Goal: Task Accomplishment & Management: Use online tool/utility

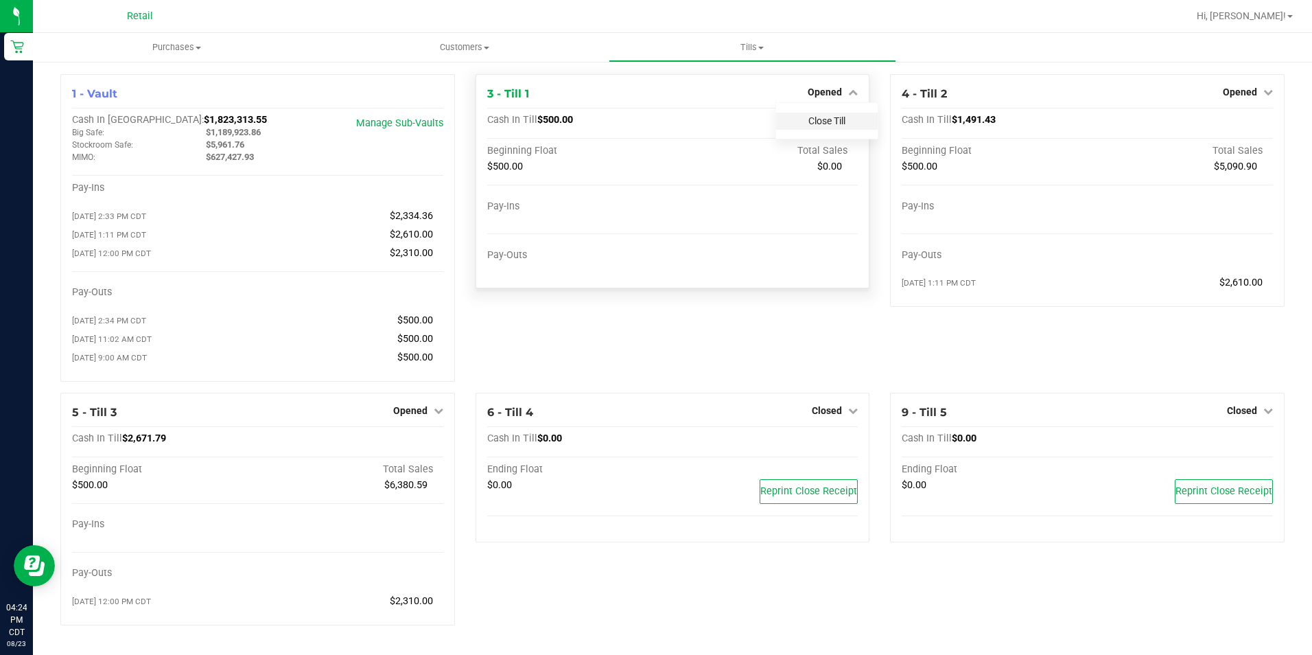
click at [834, 122] on link "Close Till" at bounding box center [826, 120] width 37 height 11
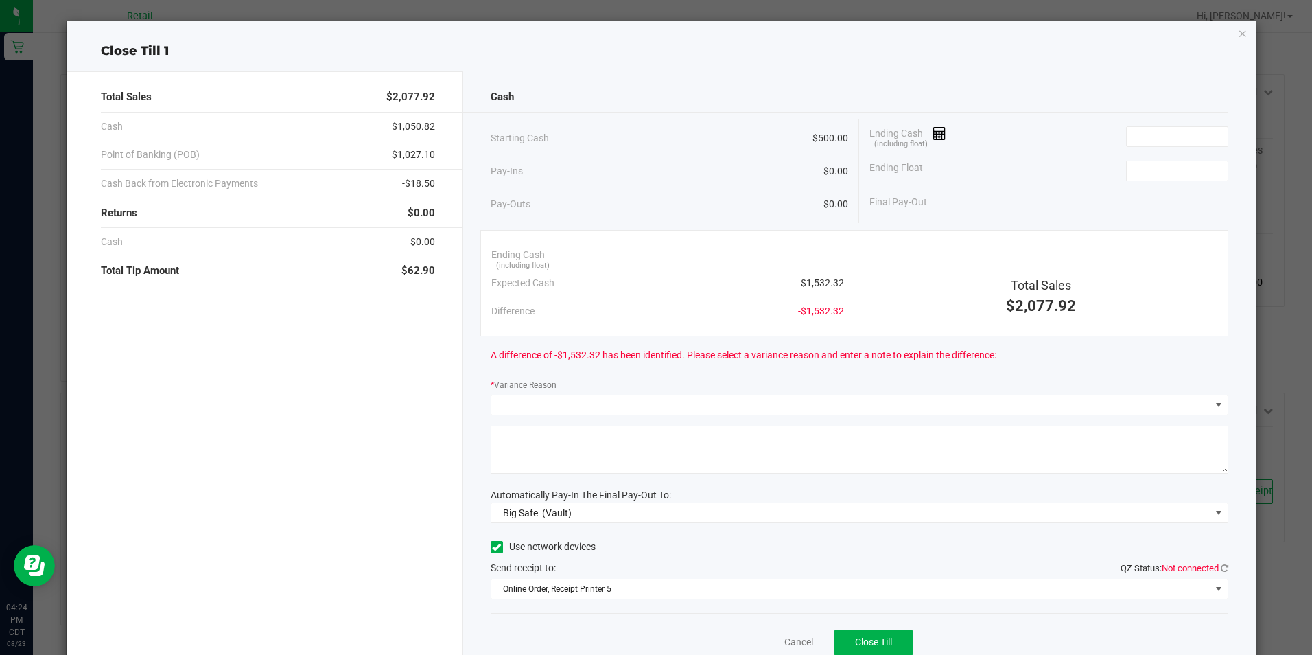
click at [1238, 38] on icon "button" at bounding box center [1243, 33] width 10 height 16
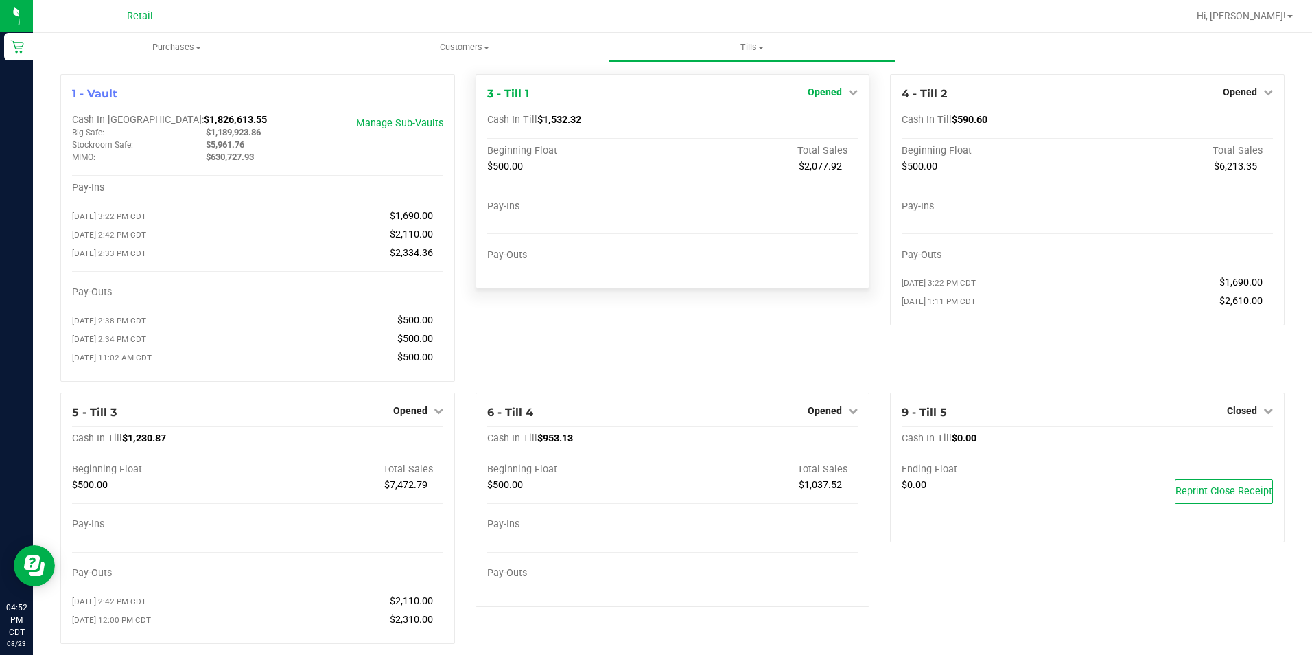
click at [808, 94] on span "Opened" at bounding box center [825, 91] width 34 height 11
click at [833, 126] on link "Close Till" at bounding box center [826, 120] width 37 height 11
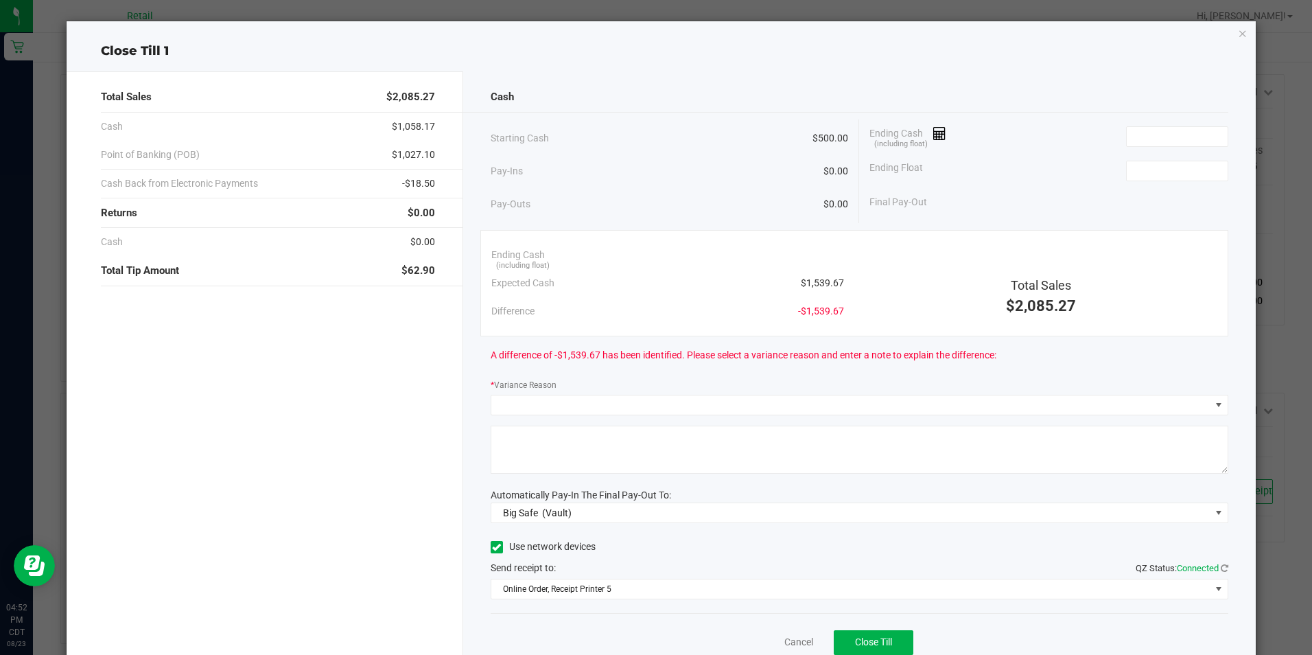
click at [1238, 32] on icon "button" at bounding box center [1243, 33] width 10 height 16
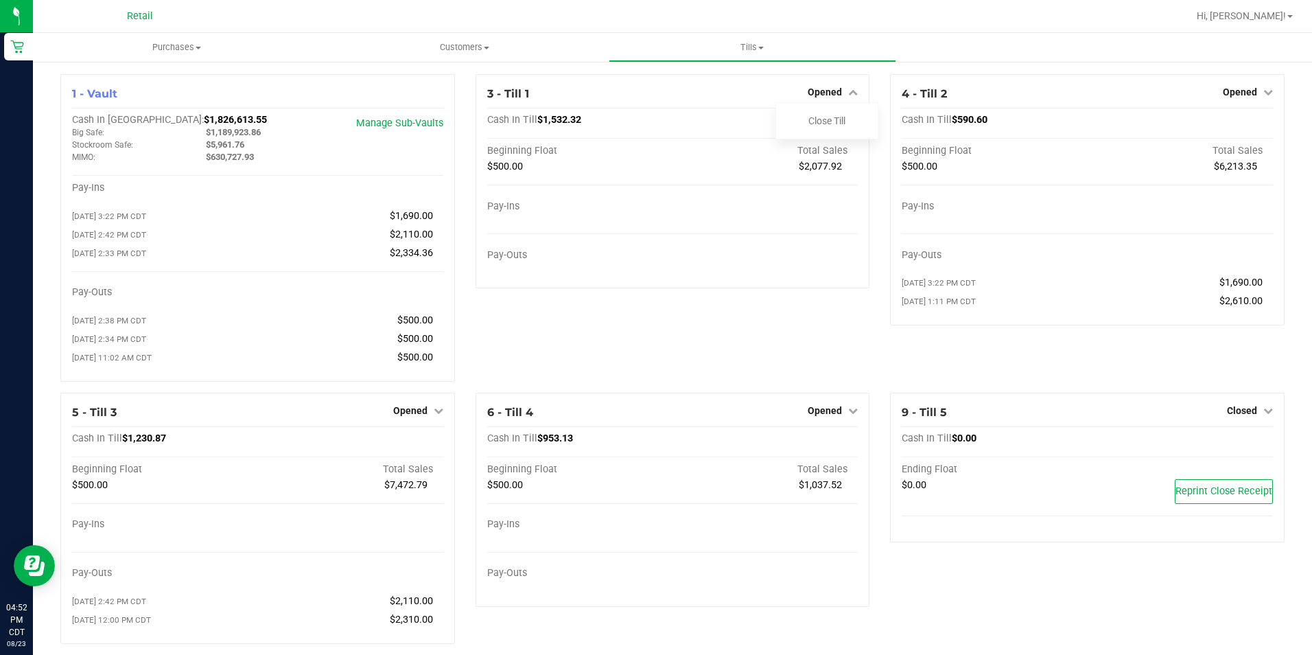
click at [1240, 91] on span "Opened" at bounding box center [1240, 91] width 34 height 11
click at [1239, 123] on link "Close Till" at bounding box center [1241, 120] width 37 height 11
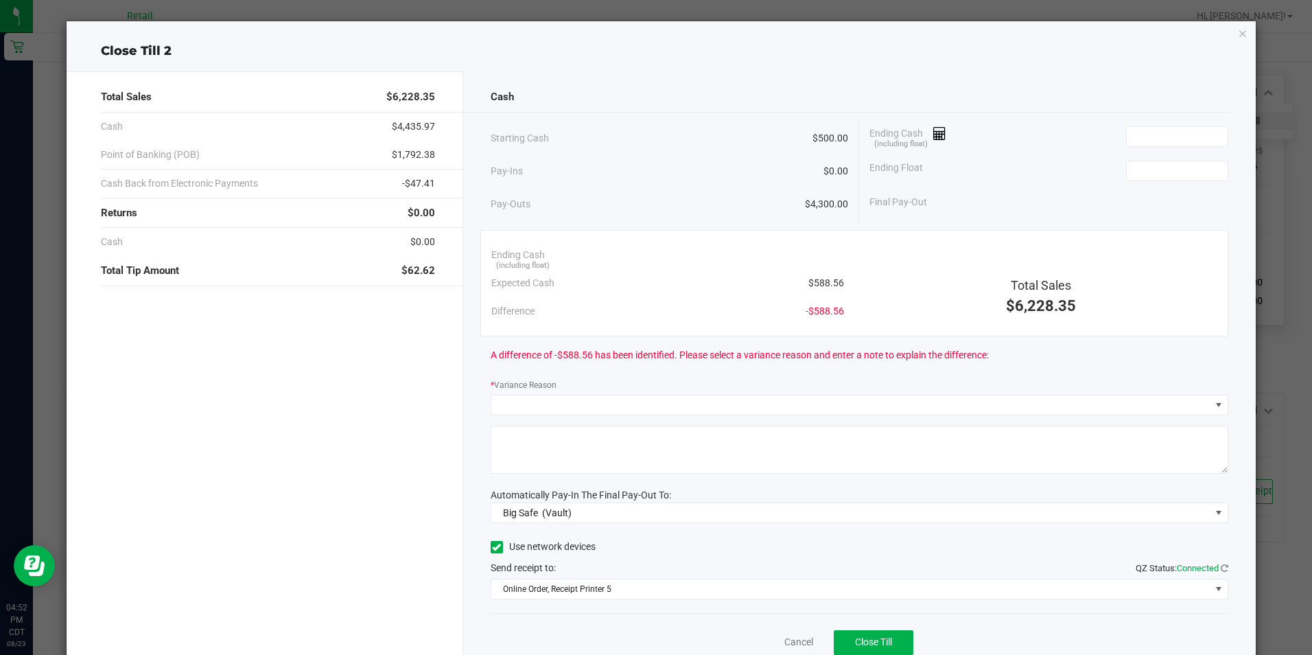
click at [1238, 31] on icon "button" at bounding box center [1243, 33] width 10 height 16
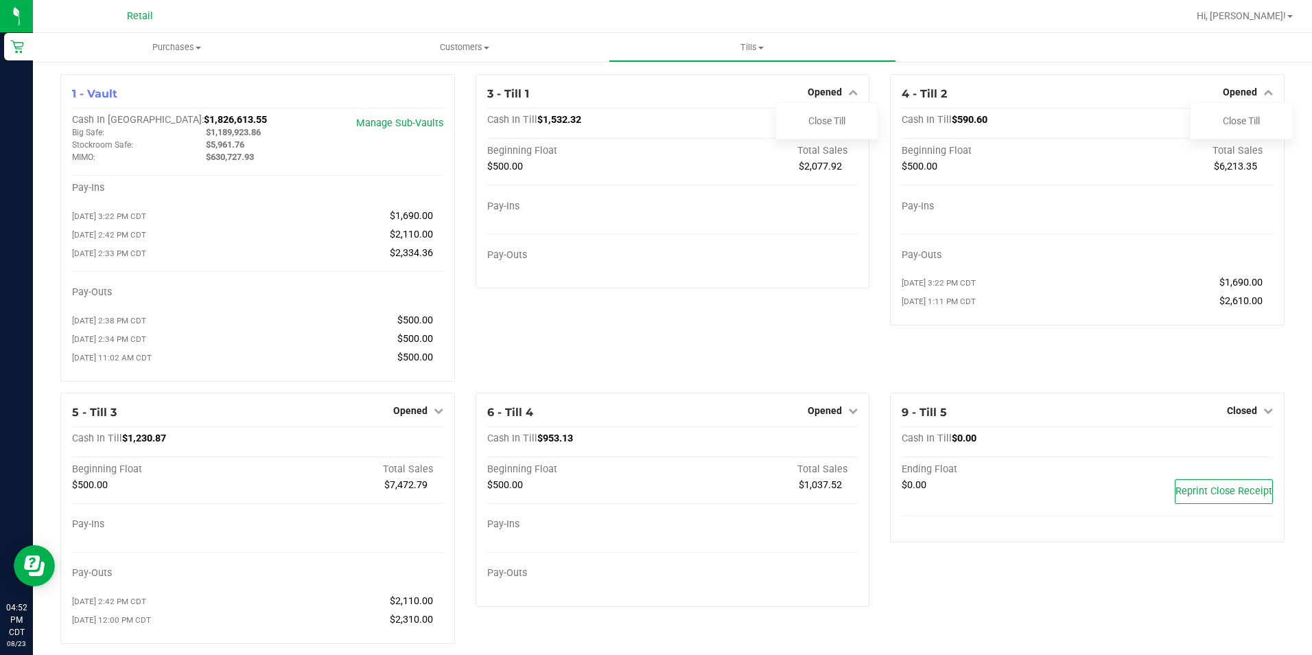
click at [412, 415] on span "Opened" at bounding box center [410, 410] width 34 height 11
click at [406, 444] on link "Close Till" at bounding box center [411, 438] width 37 height 11
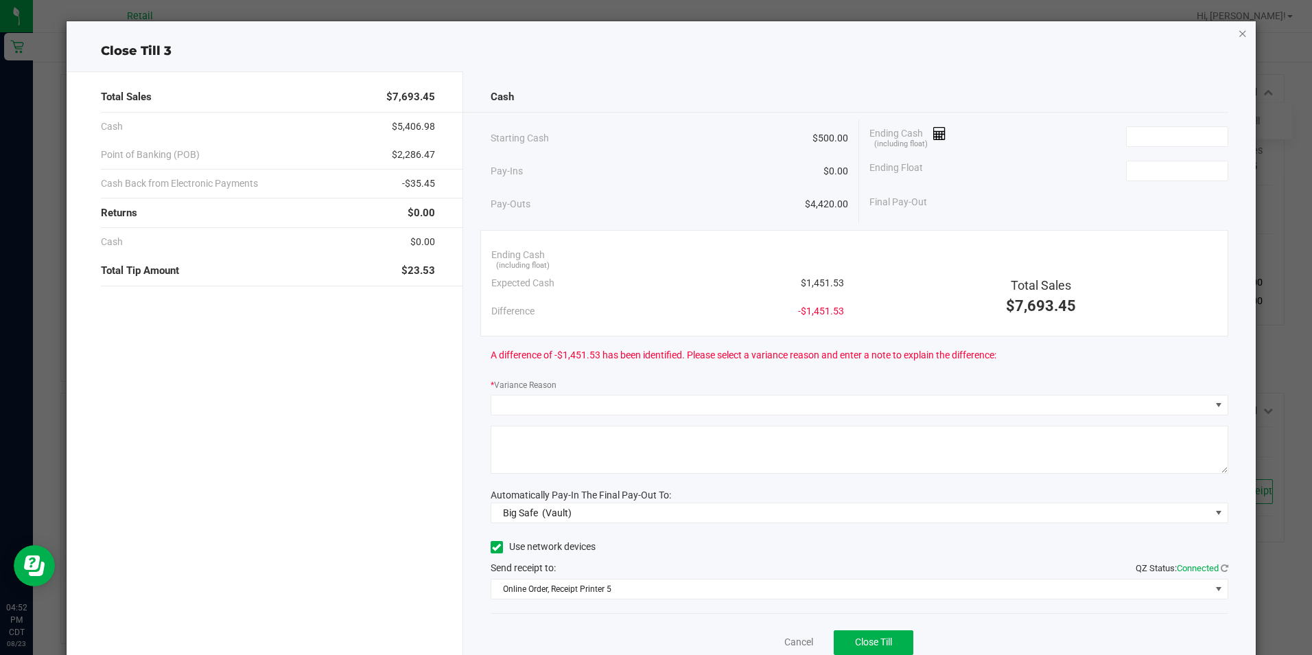
click at [1238, 25] on icon "button" at bounding box center [1243, 33] width 10 height 16
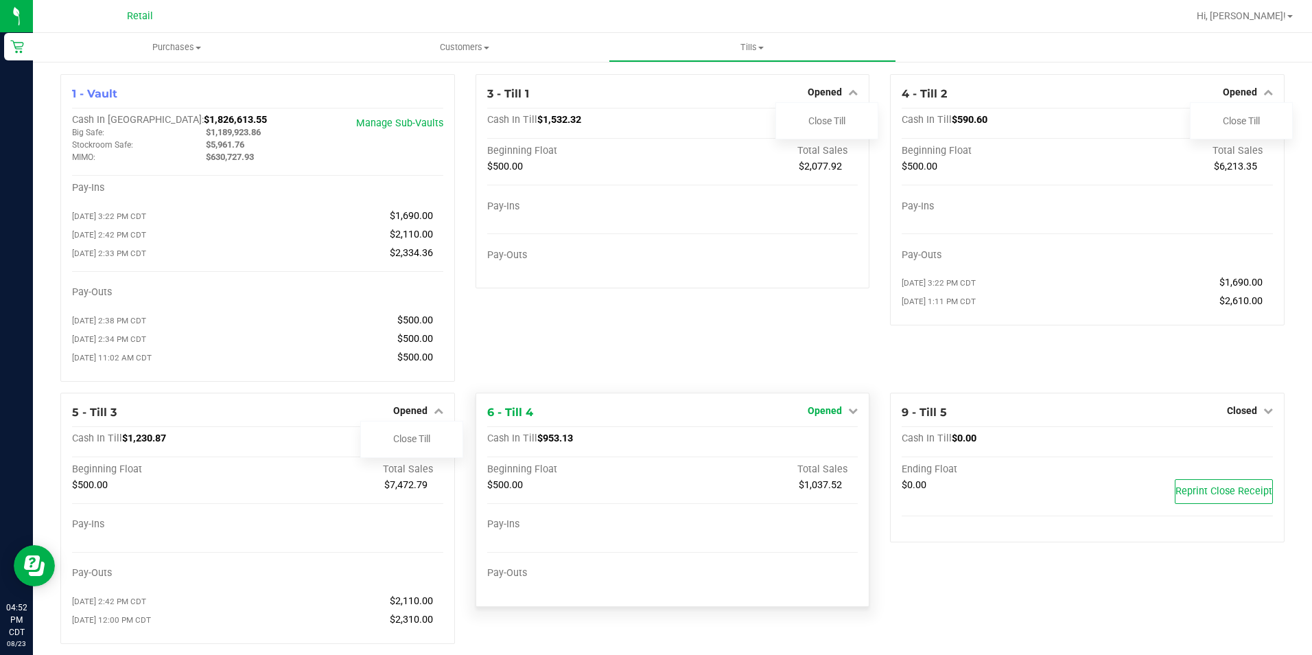
click at [820, 412] on span "Opened" at bounding box center [825, 410] width 34 height 11
click at [828, 444] on link "Close Till" at bounding box center [826, 438] width 37 height 11
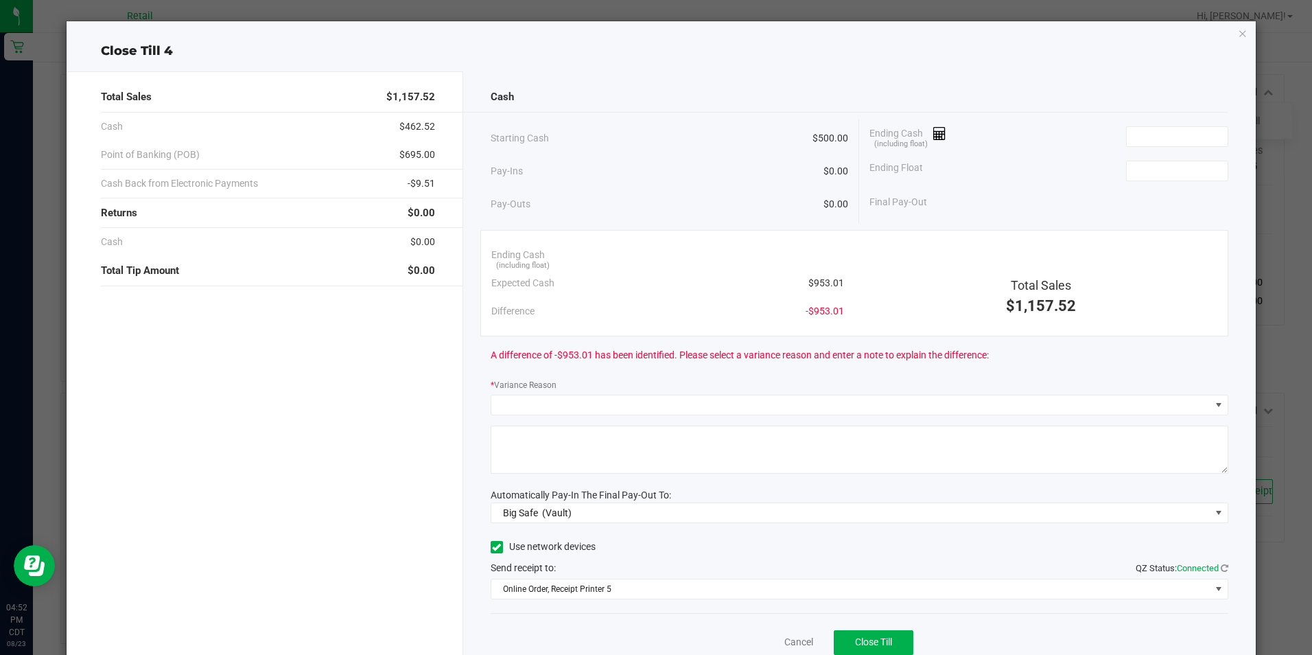
click at [1238, 32] on icon "button" at bounding box center [1243, 33] width 10 height 16
